Goal: Task Accomplishment & Management: Manage account settings

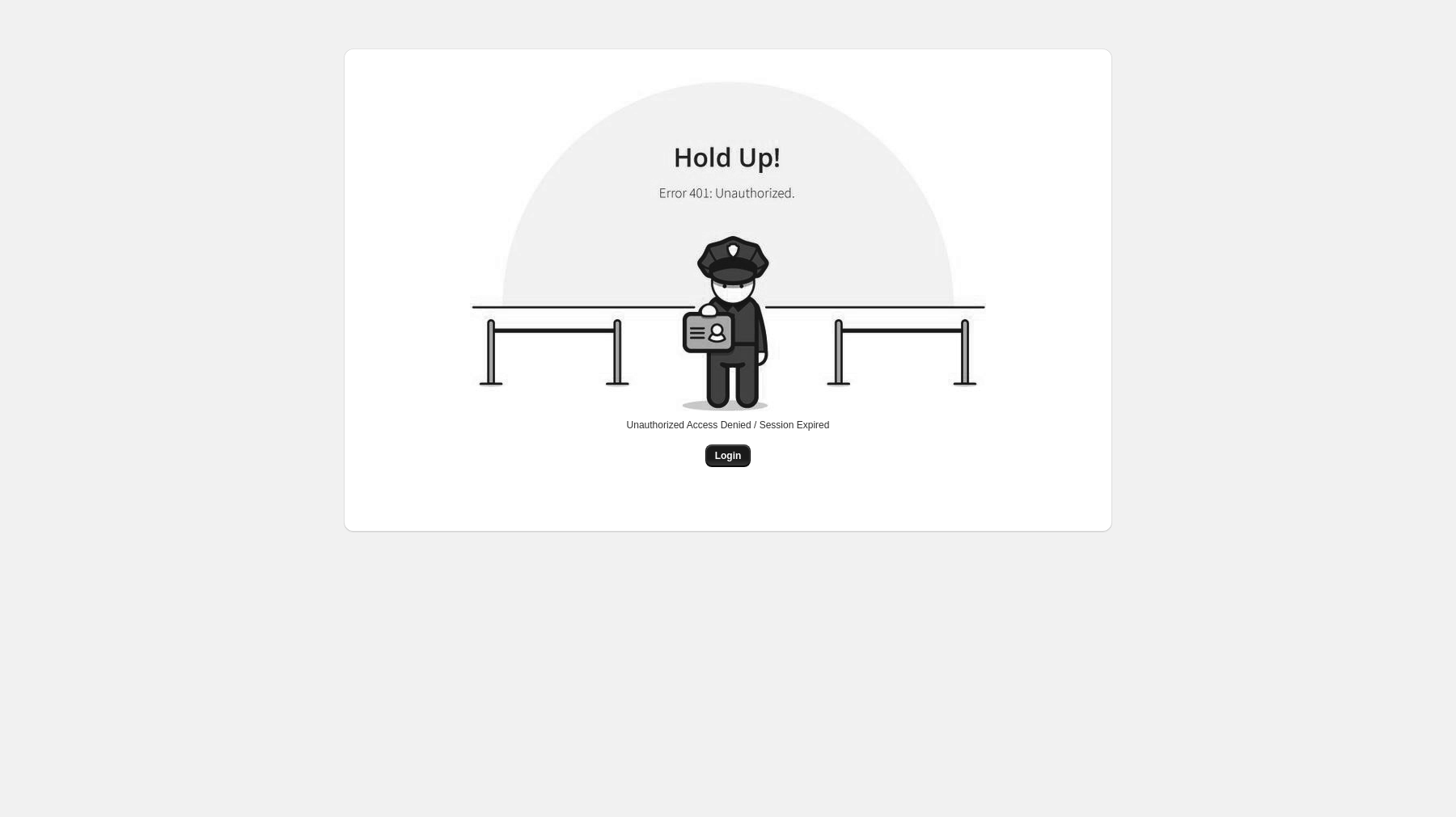
click at [729, 456] on span "Login" at bounding box center [728, 456] width 27 height 13
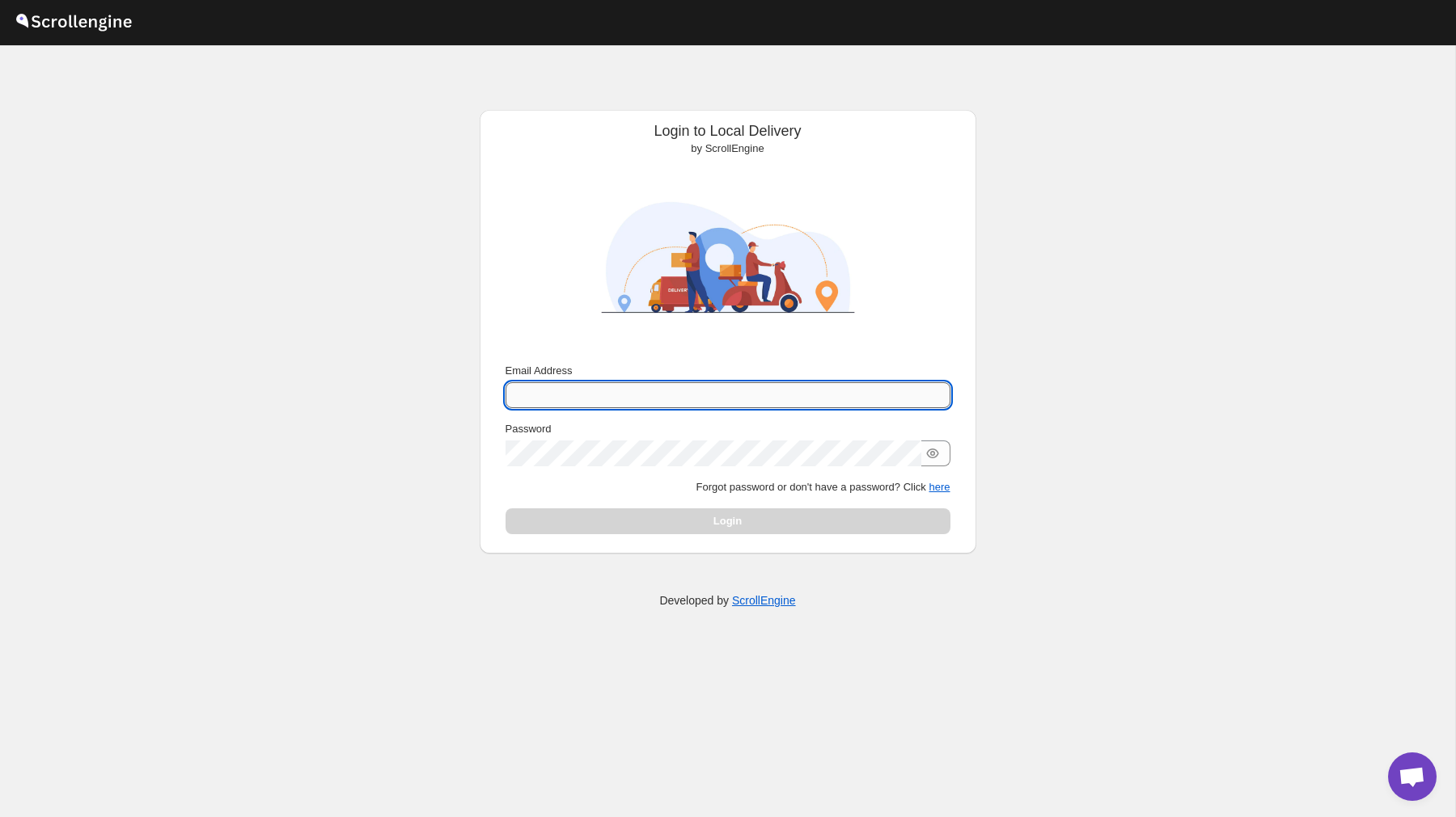
click at [568, 397] on input "Email Address" at bounding box center [728, 396] width 445 height 26
type input "[PERSON_NAME][EMAIL_ADDRESS][DOMAIN_NAME]"
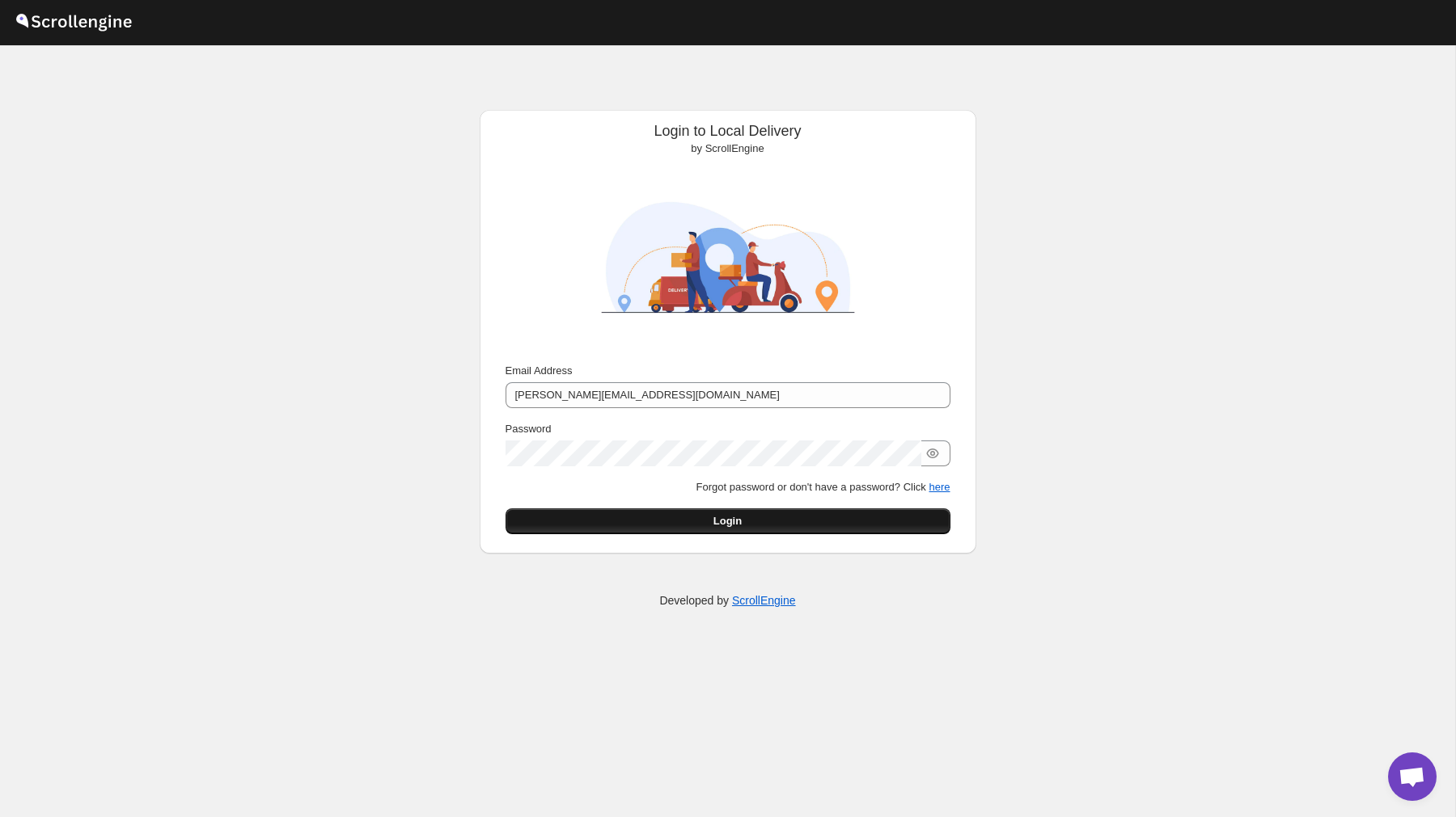
click at [770, 519] on button "Login" at bounding box center [728, 522] width 445 height 26
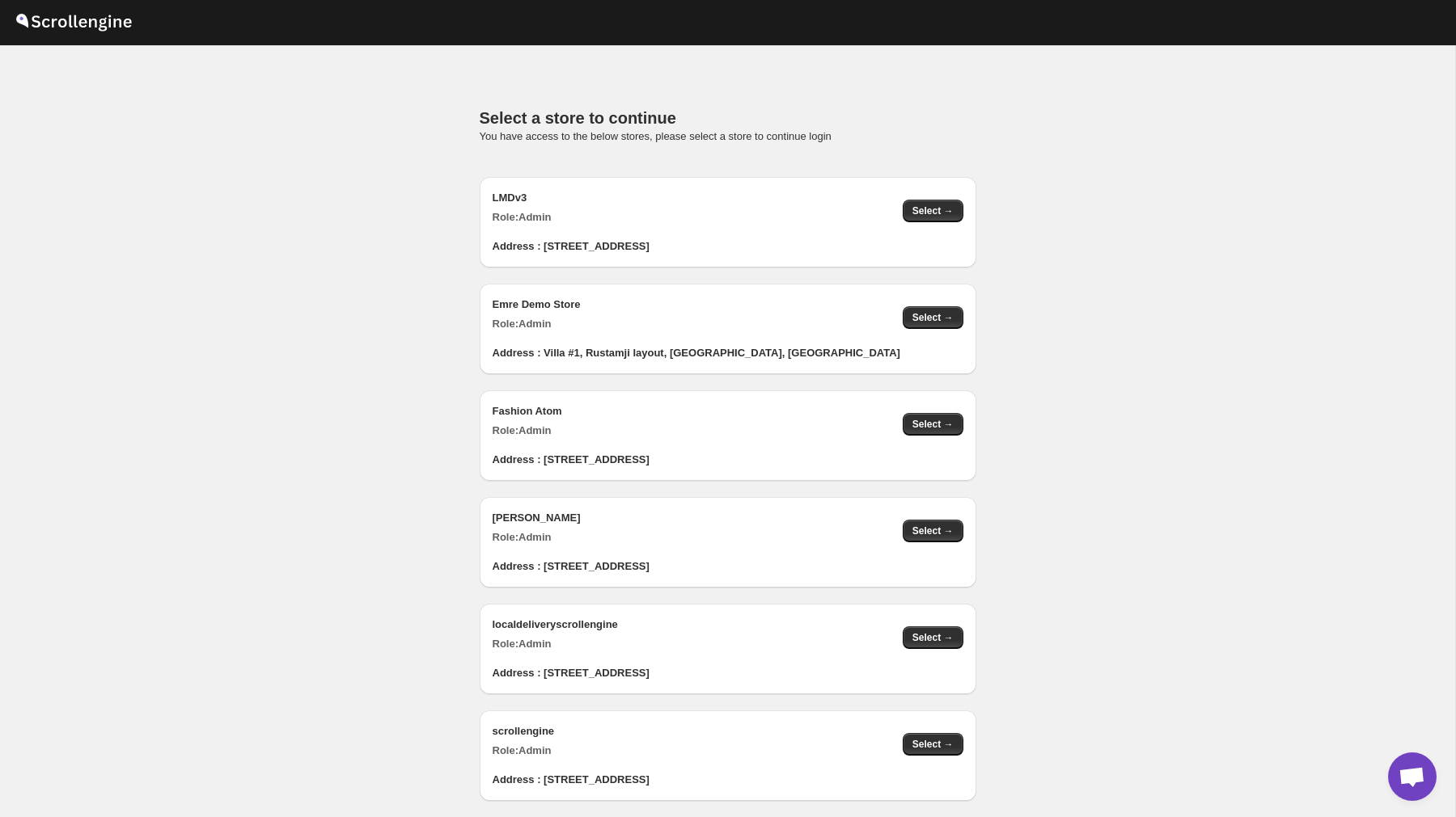
scroll to position [1710, 0]
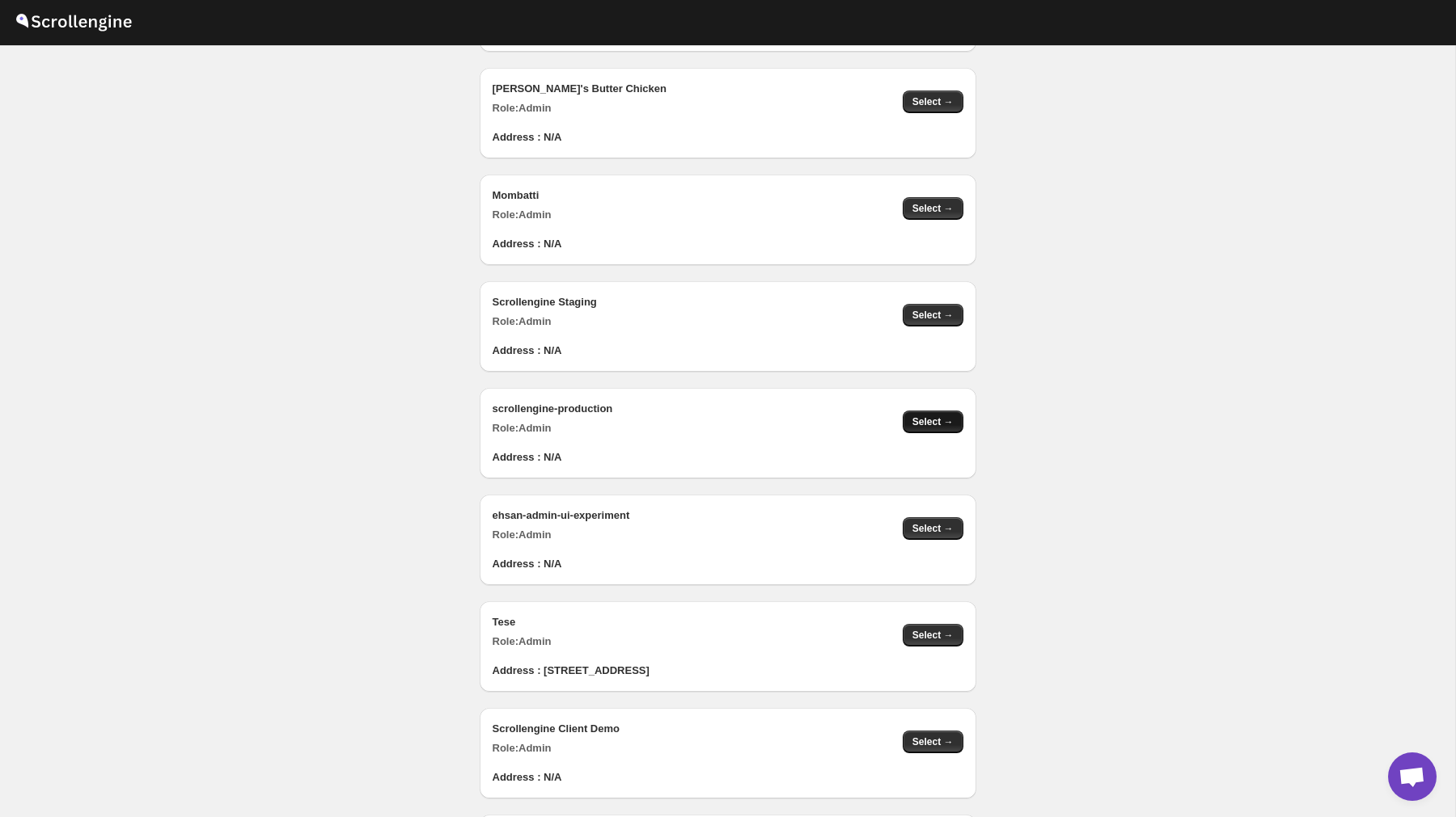
click at [910, 426] on button "Select →" at bounding box center [932, 421] width 60 height 22
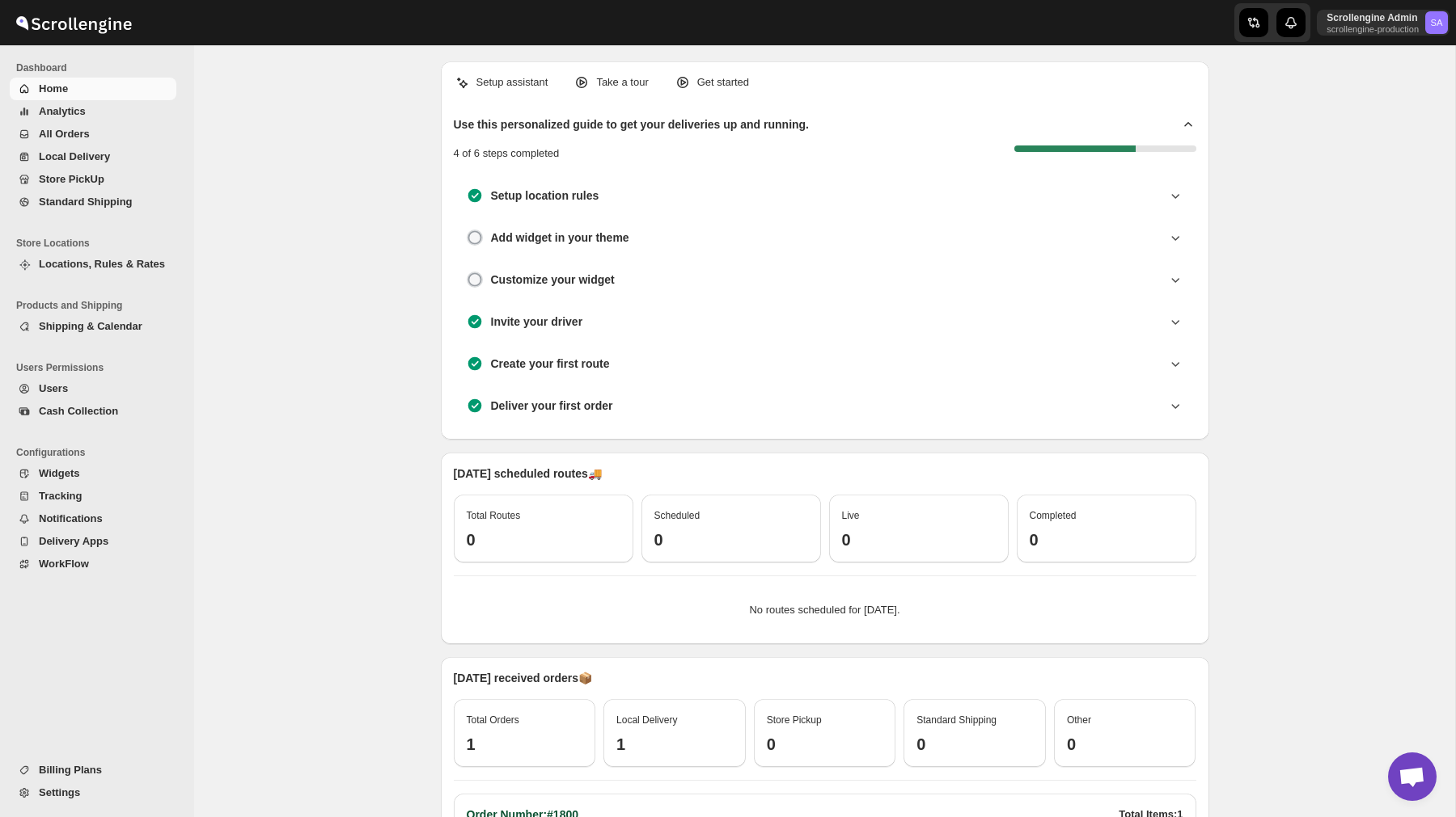
click at [97, 137] on span "All Orders" at bounding box center [106, 133] width 134 height 16
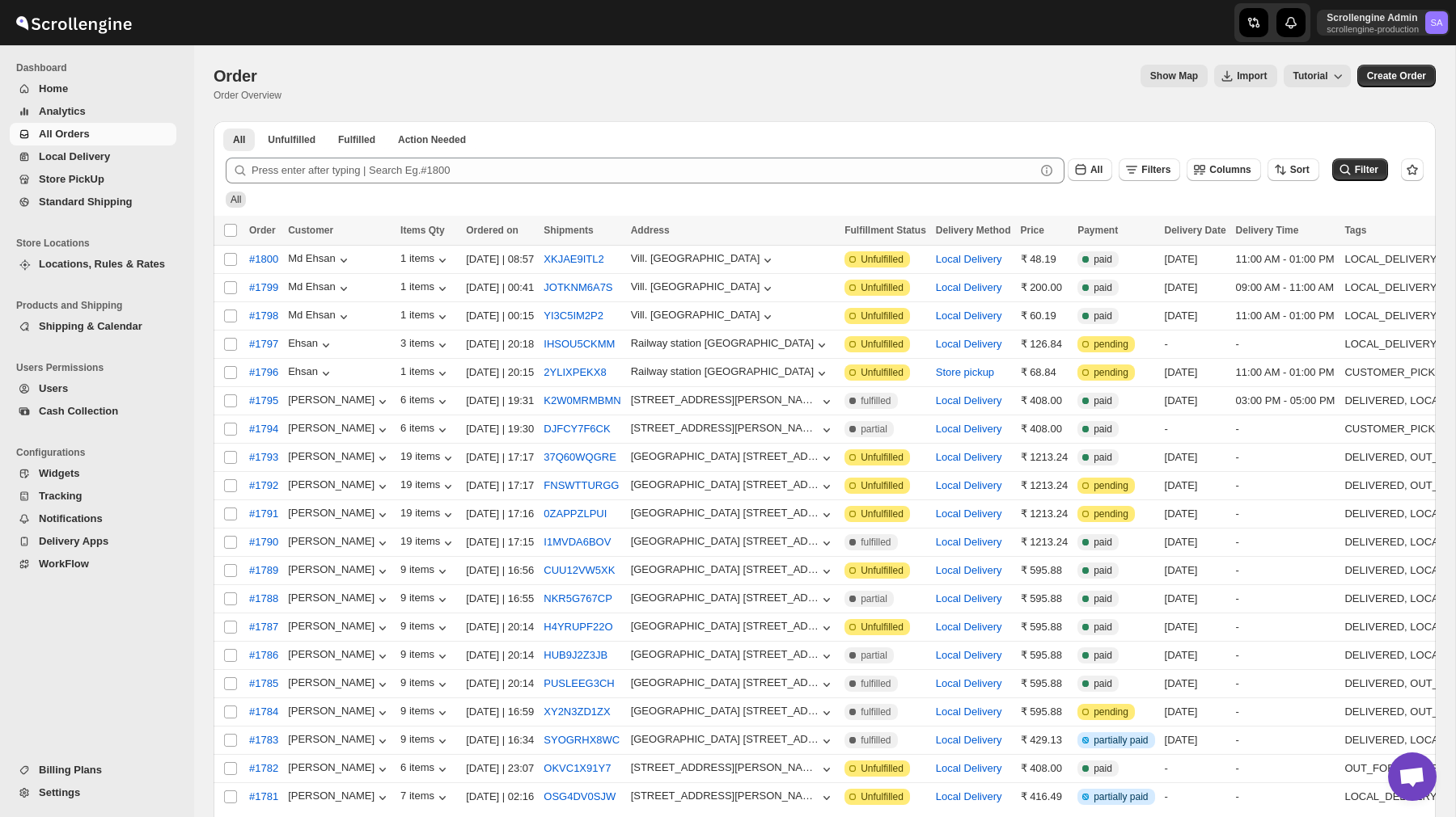
click at [96, 180] on span "Store PickUp" at bounding box center [71, 179] width 66 height 12
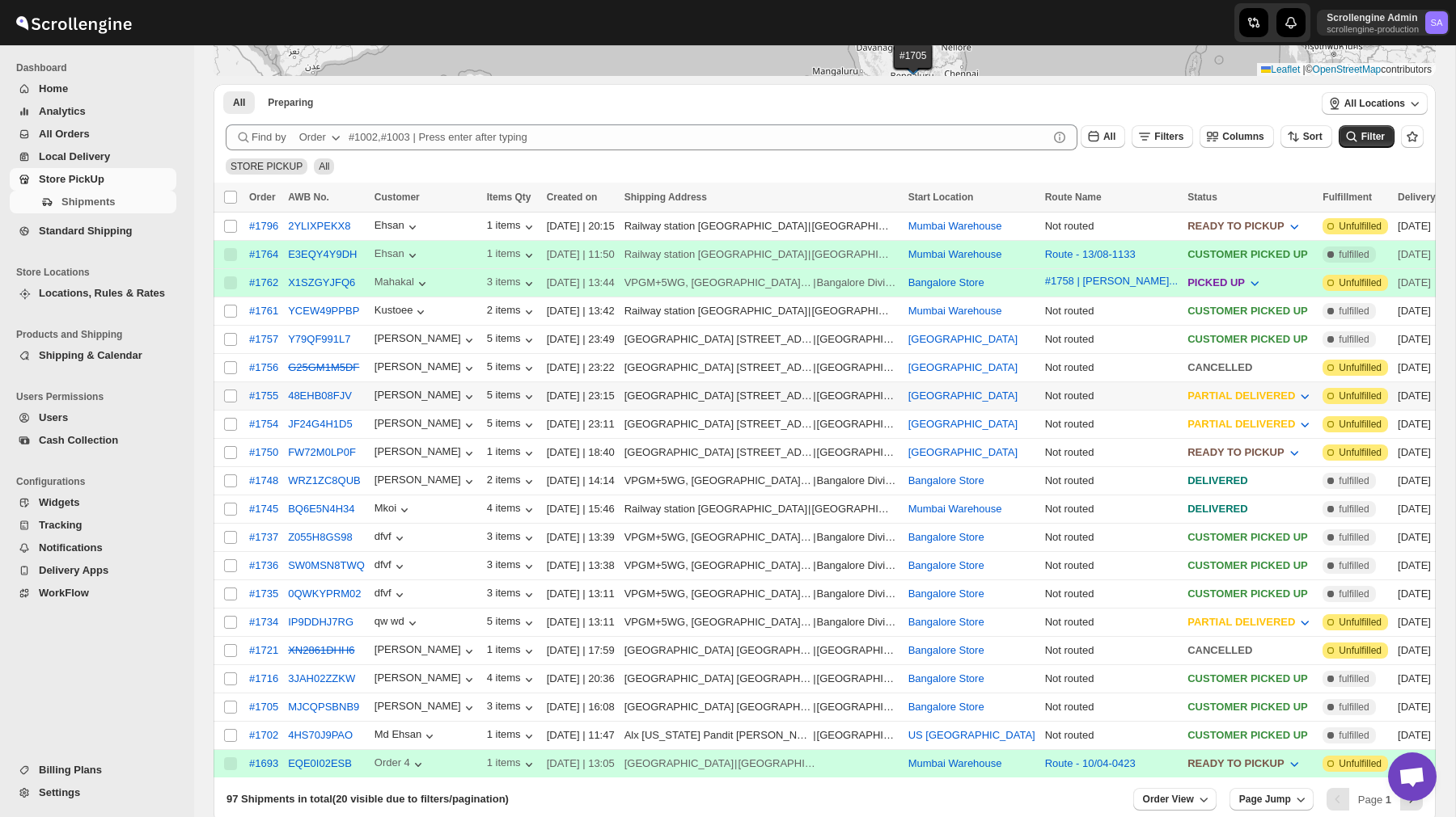
scroll to position [339, 0]
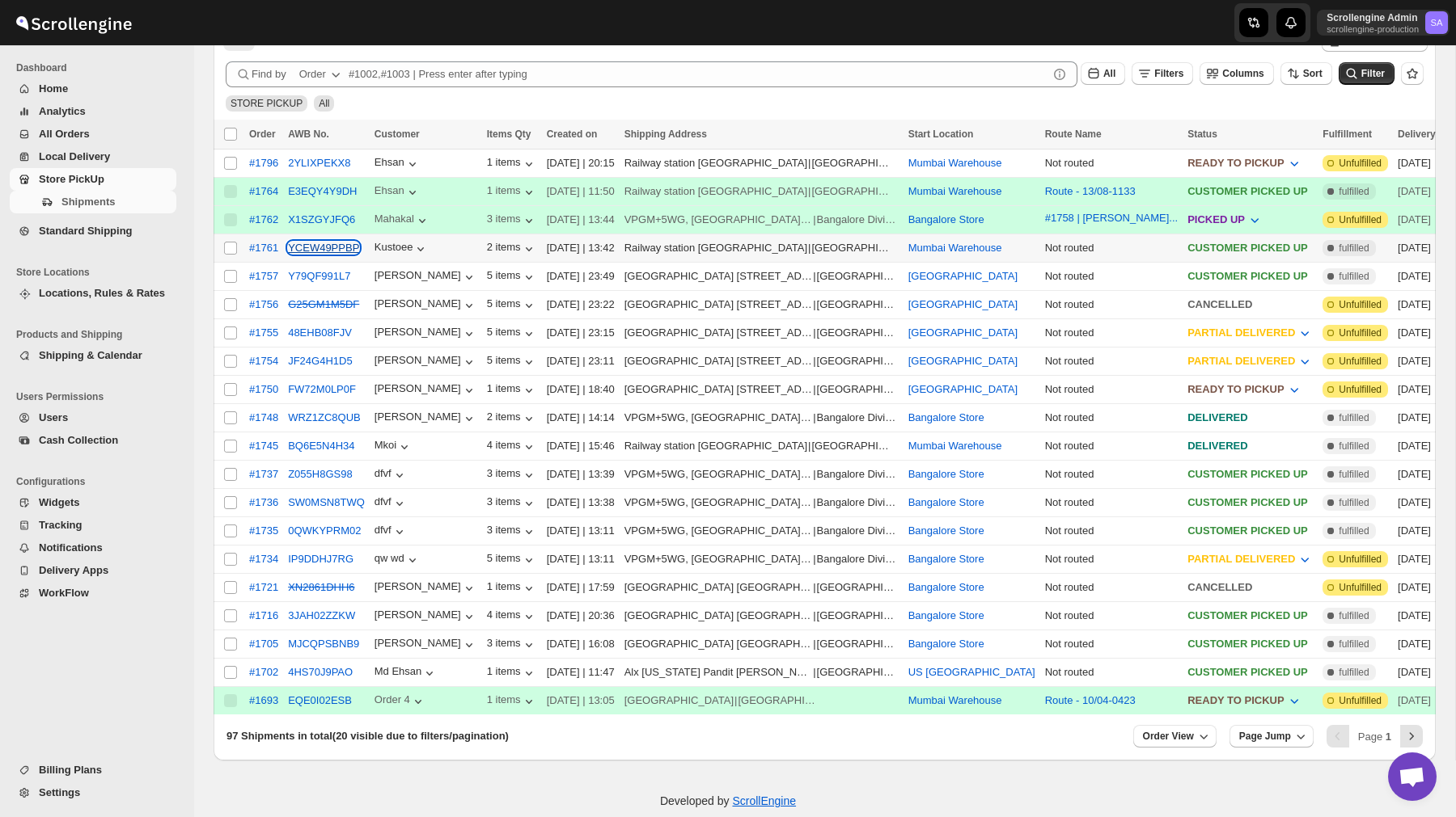
click at [322, 245] on button "YCEW49PPBP" at bounding box center [323, 247] width 71 height 12
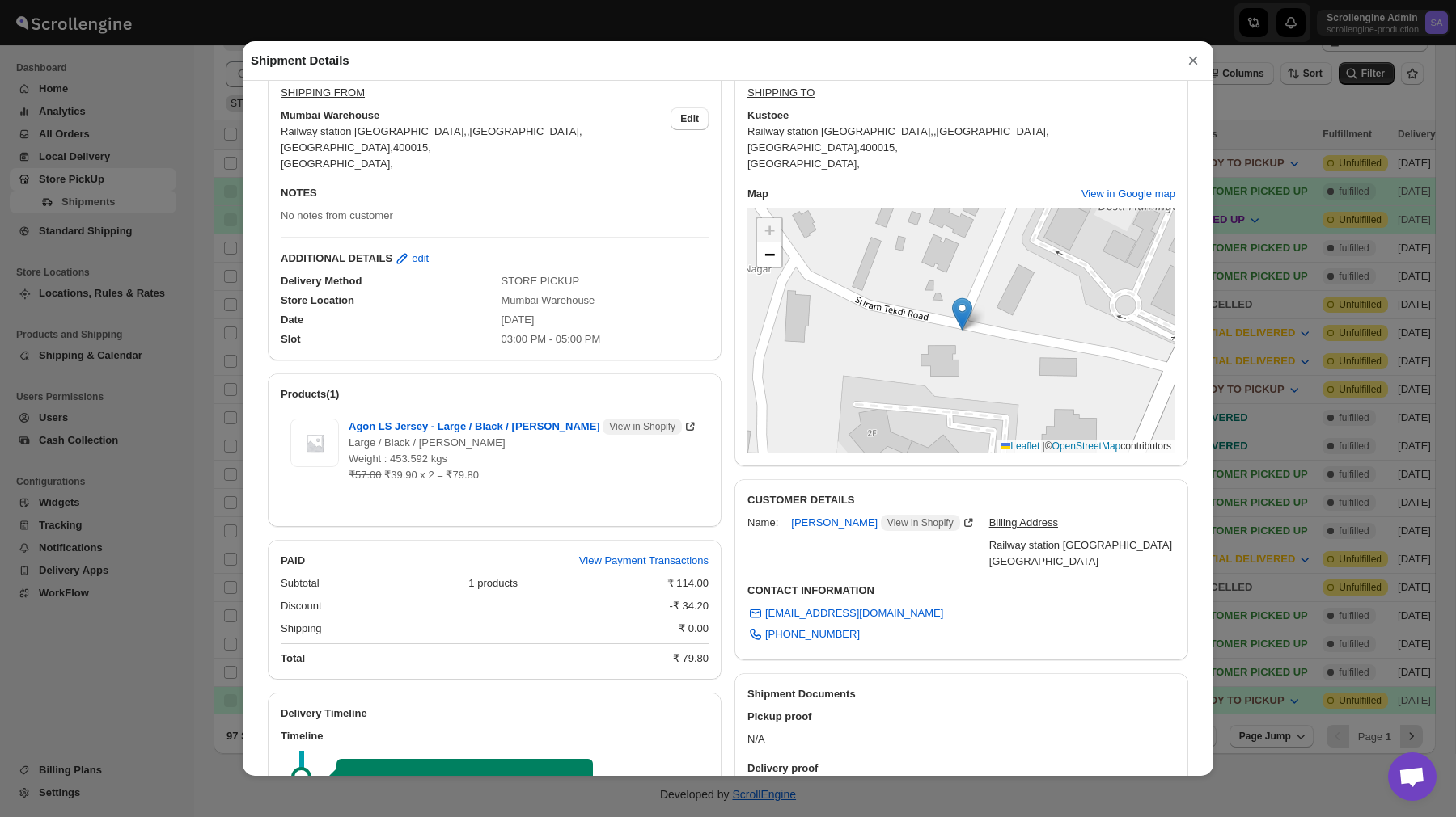
scroll to position [0, 0]
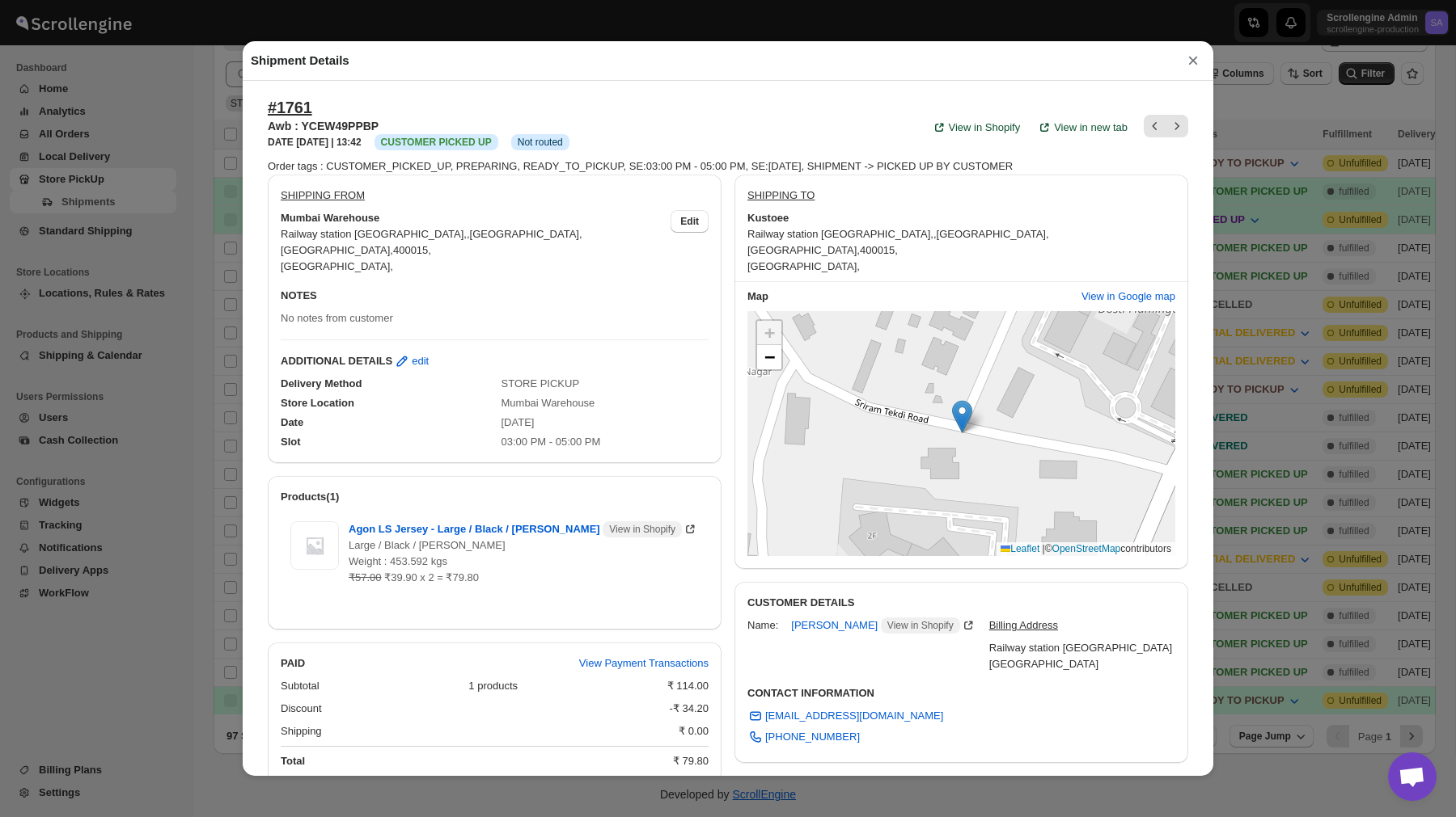
click at [1184, 70] on button "×" at bounding box center [1193, 60] width 24 height 22
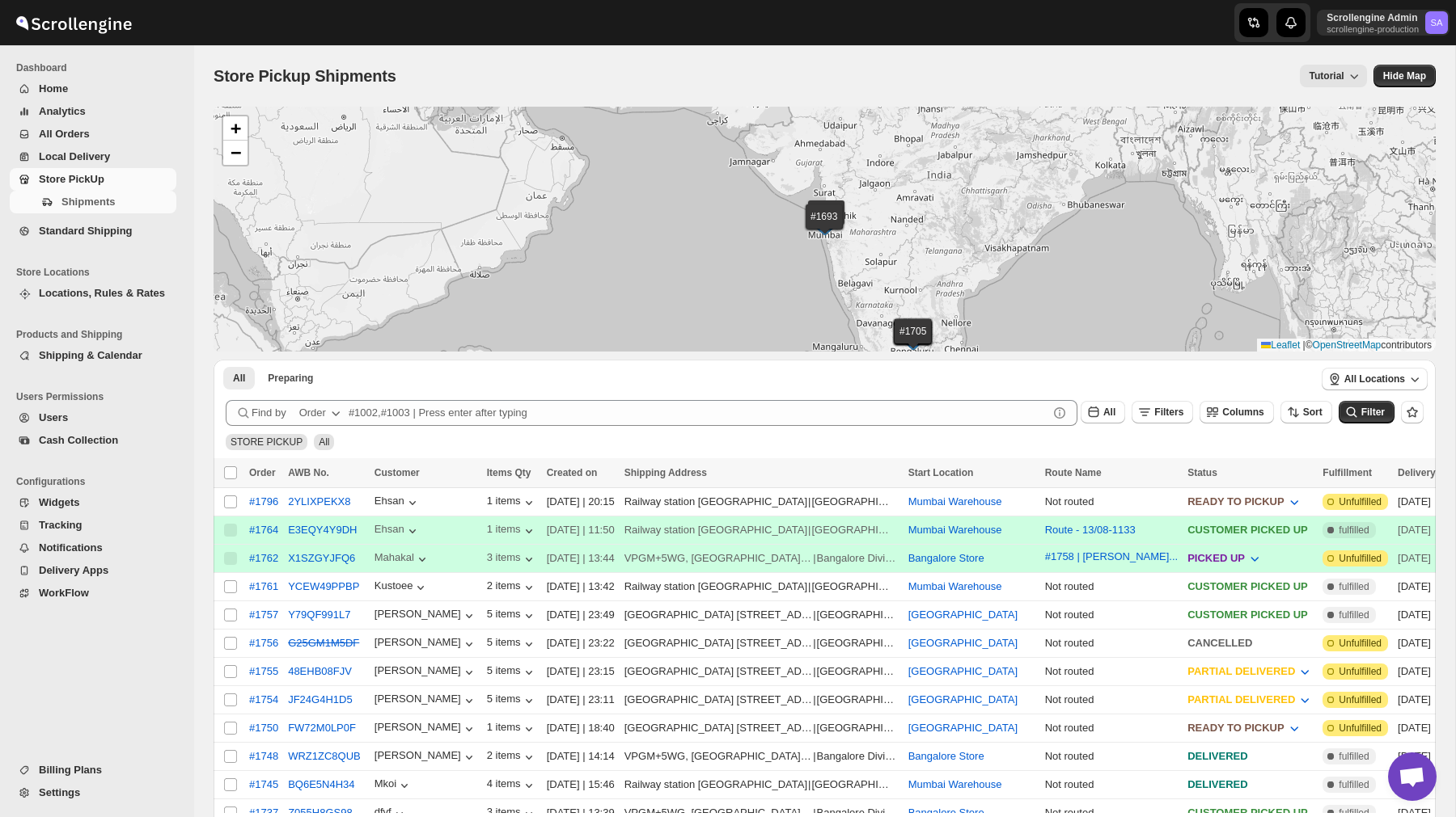
click at [74, 419] on span "Users" at bounding box center [106, 418] width 134 height 16
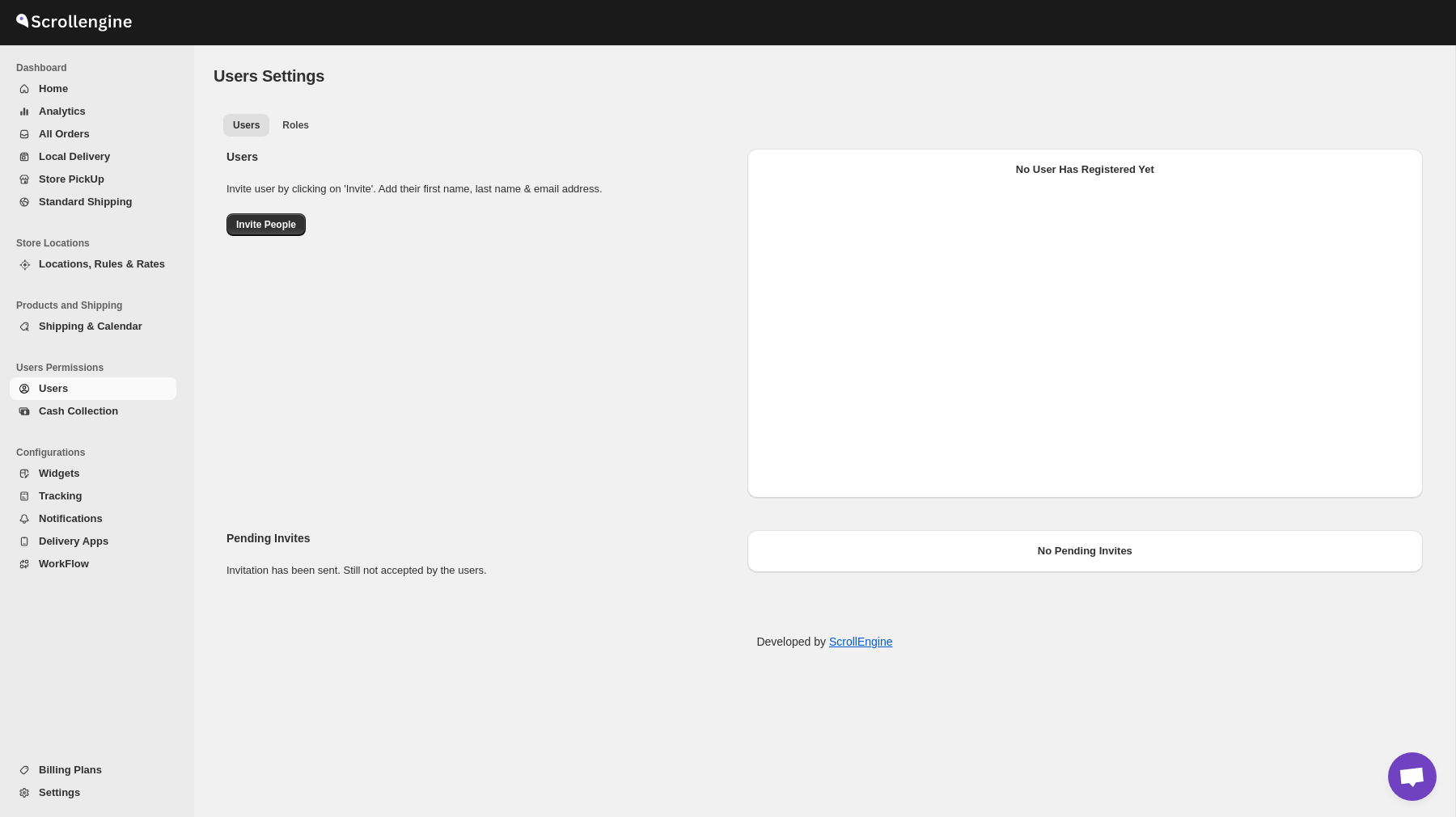
select select "637b767fbaab0276b10c91d7"
select select "637b767fbaab0276b10c91d8"
